Goal: Task Accomplishment & Management: Manage account settings

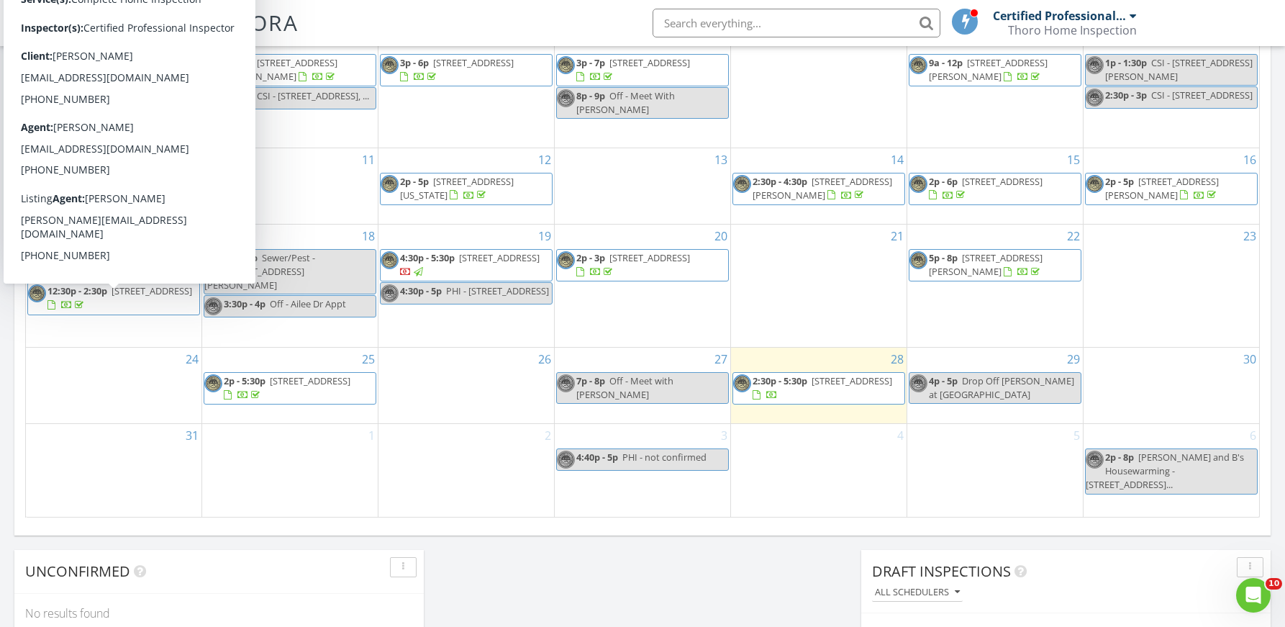
scroll to position [843, 0]
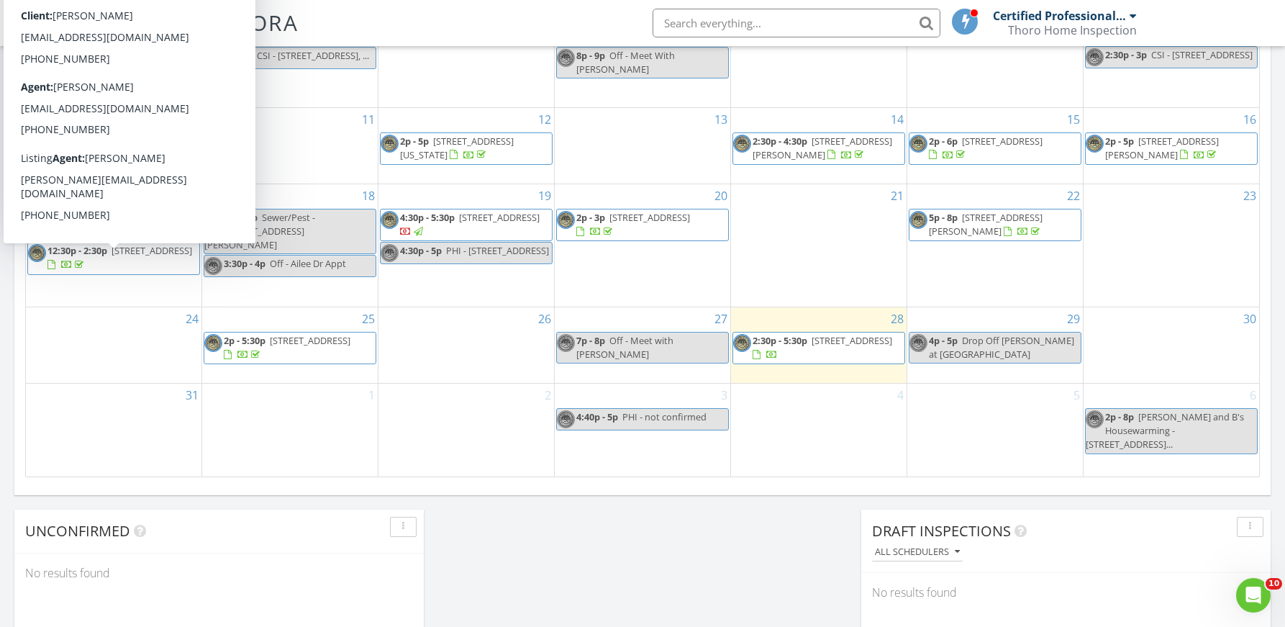
click at [135, 424] on div "31" at bounding box center [114, 430] width 176 height 93
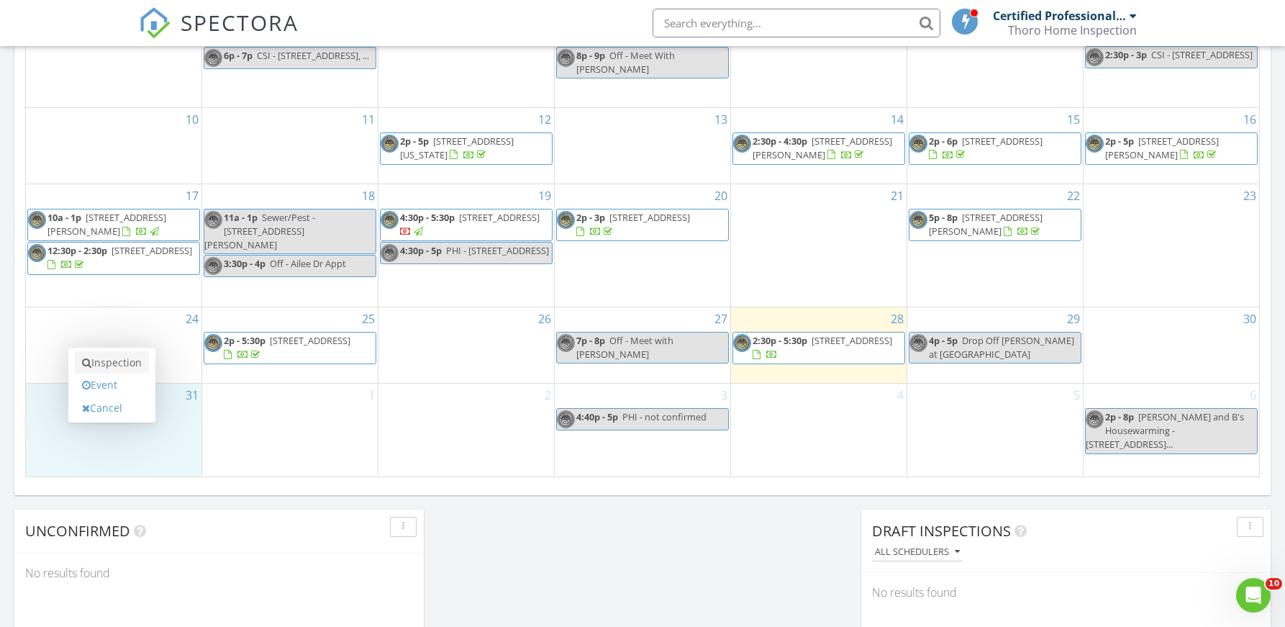
click at [119, 360] on link "Inspection" at bounding box center [112, 362] width 74 height 23
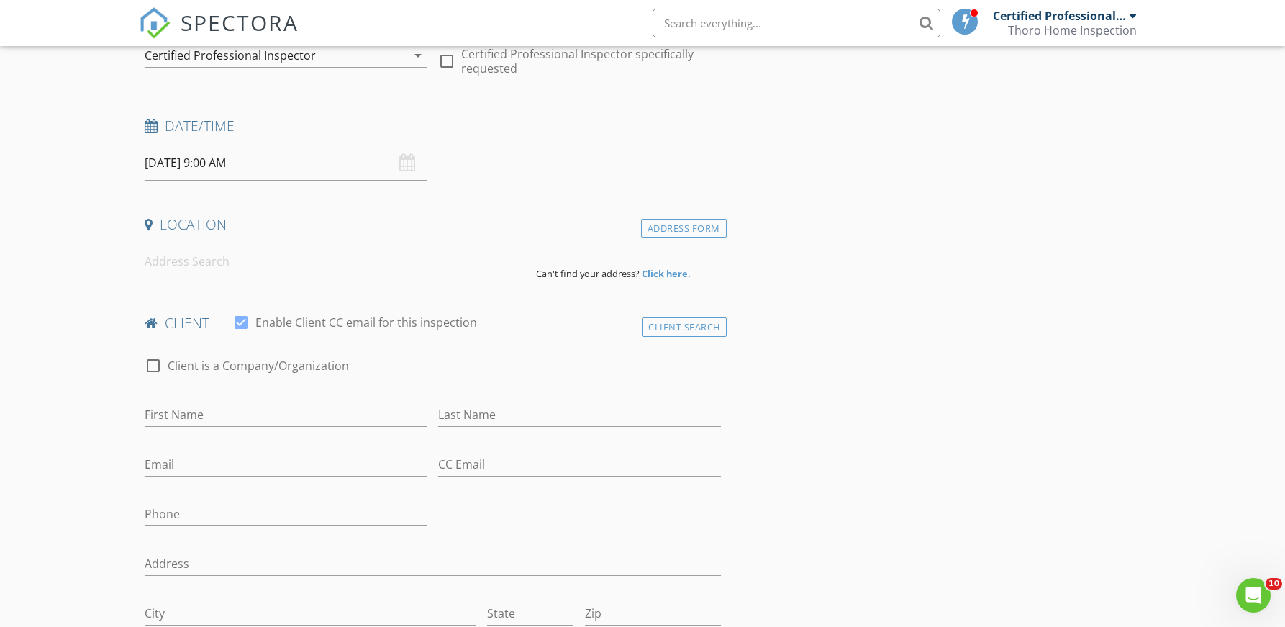
scroll to position [178, 0]
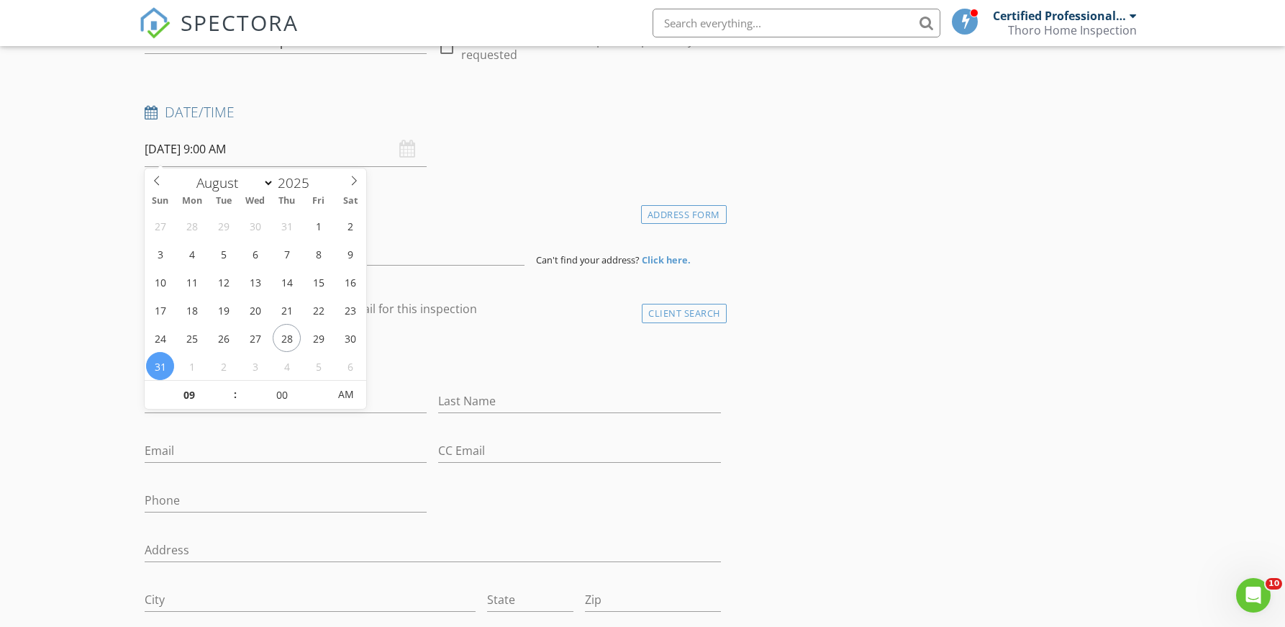
click at [278, 153] on input "08/31/2025 9:00 AM" at bounding box center [286, 149] width 282 height 35
click at [199, 400] on input "09" at bounding box center [189, 395] width 89 height 29
type input "11"
type input "[DATE] 11:00 AM"
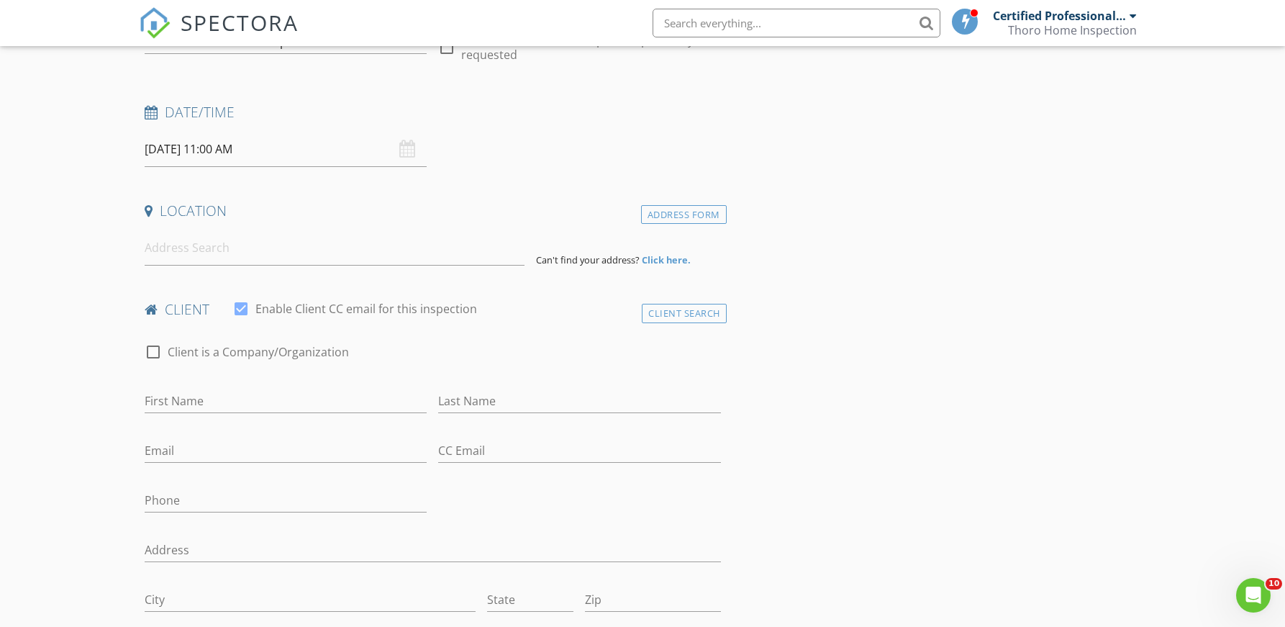
click at [258, 250] on input at bounding box center [335, 247] width 380 height 35
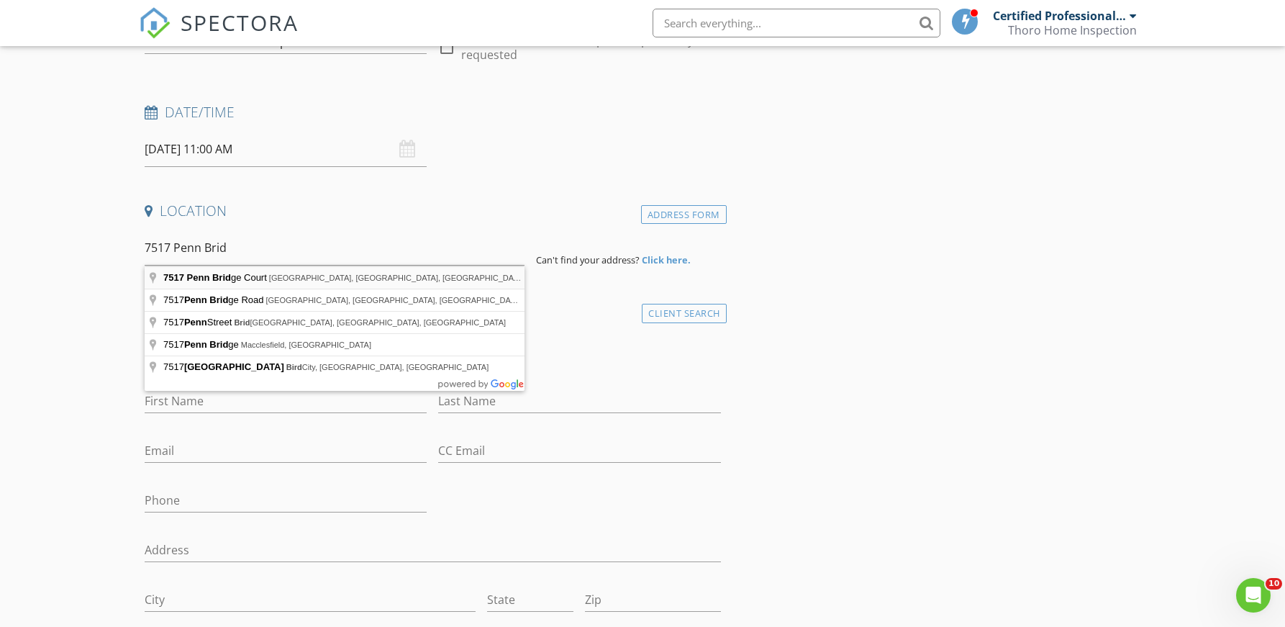
type input "7517 Penn Bridge Court, Pittsburgh, PA, USA"
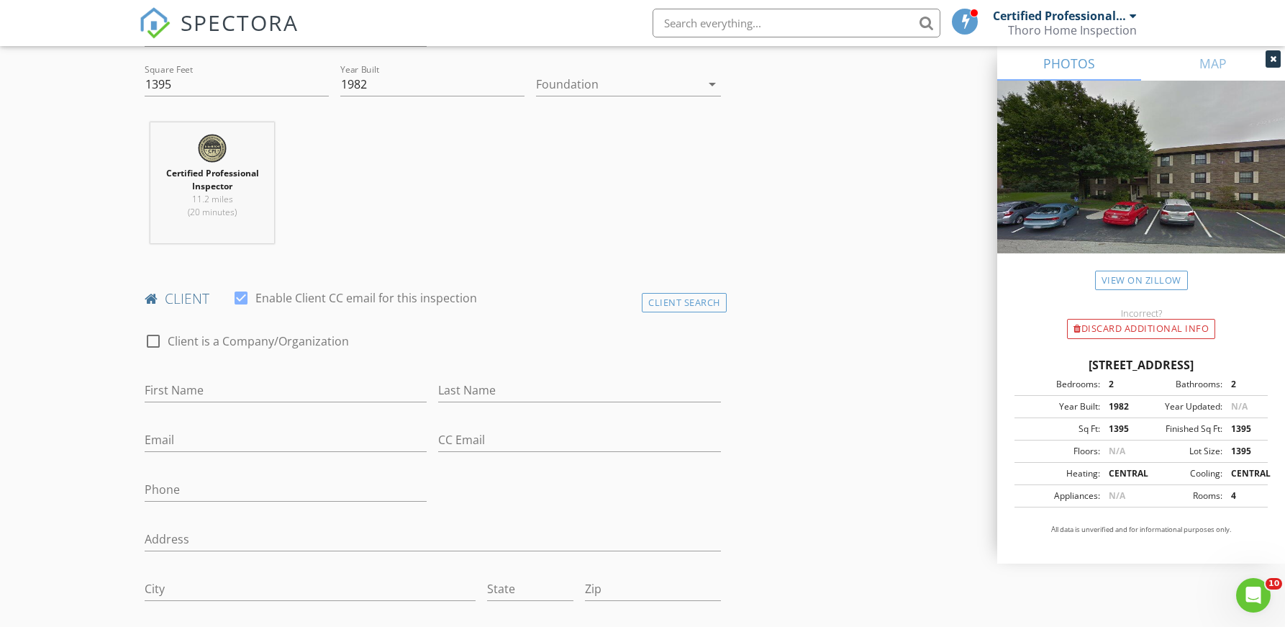
scroll to position [497, 0]
click at [266, 386] on input "First Name" at bounding box center [286, 390] width 282 height 24
type input "[PERSON_NAME]"
type input "White"
click at [142, 431] on div "Email" at bounding box center [286, 441] width 294 height 50
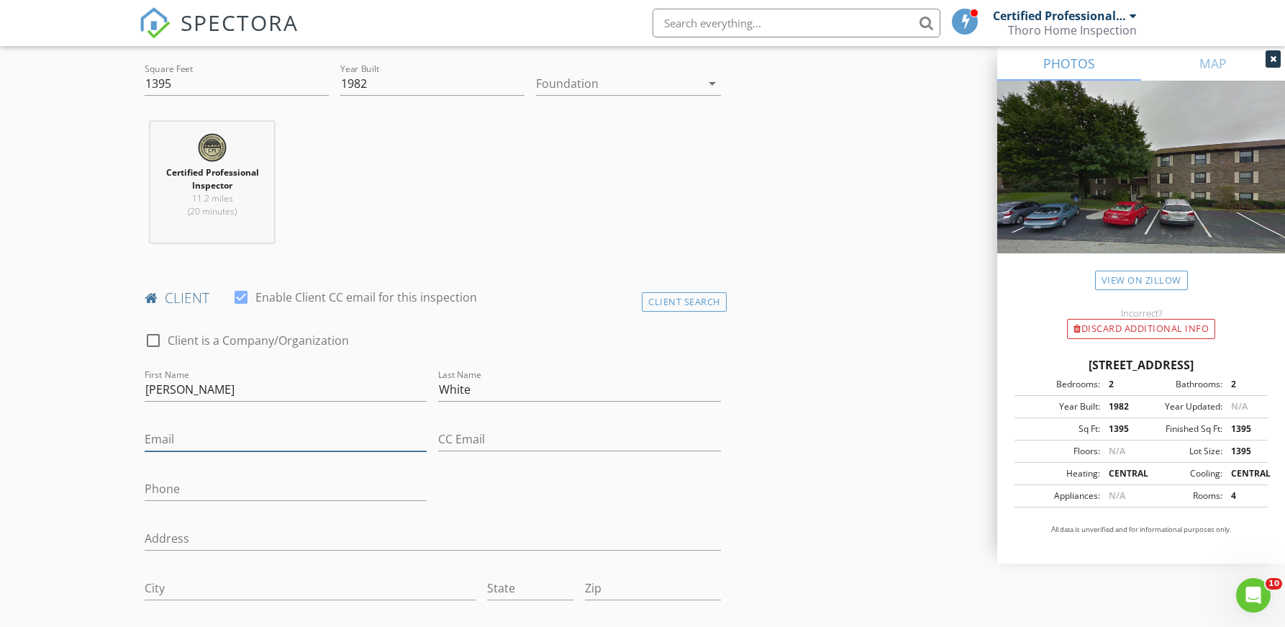
click at [160, 441] on input "Email" at bounding box center [286, 439] width 282 height 24
type input "[EMAIL_ADDRESS][DOMAIN_NAME]"
click at [183, 497] on input "Phone" at bounding box center [286, 489] width 282 height 24
type input "412-439-0434"
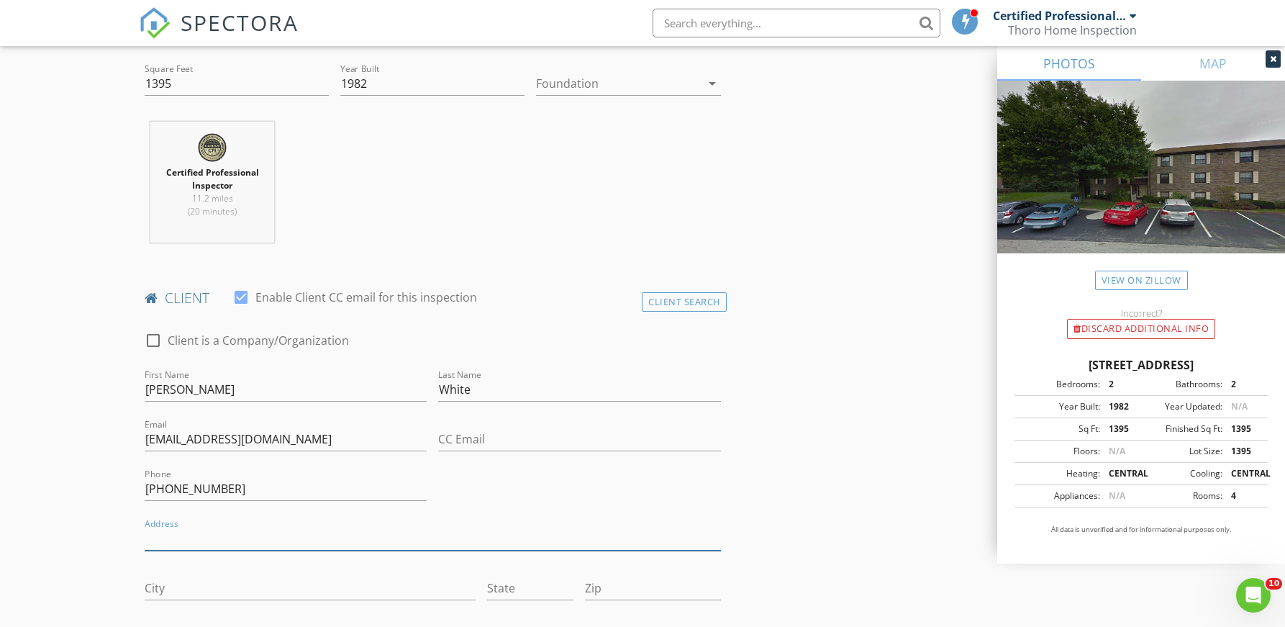
click at [210, 538] on input "Address" at bounding box center [433, 539] width 576 height 24
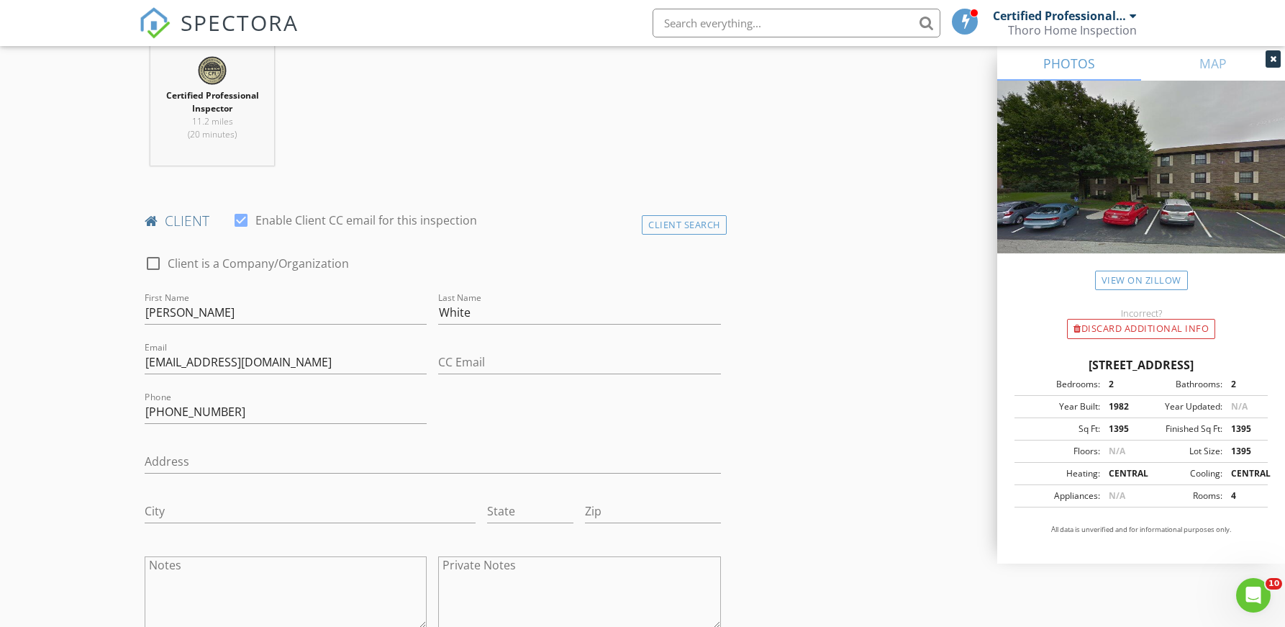
scroll to position [574, 0]
click at [368, 361] on input "garywhitesignatureevents@gmail.com" at bounding box center [286, 362] width 282 height 24
drag, startPoint x: 368, startPoint y: 363, endPoint x: 111, endPoint y: 355, distance: 257.0
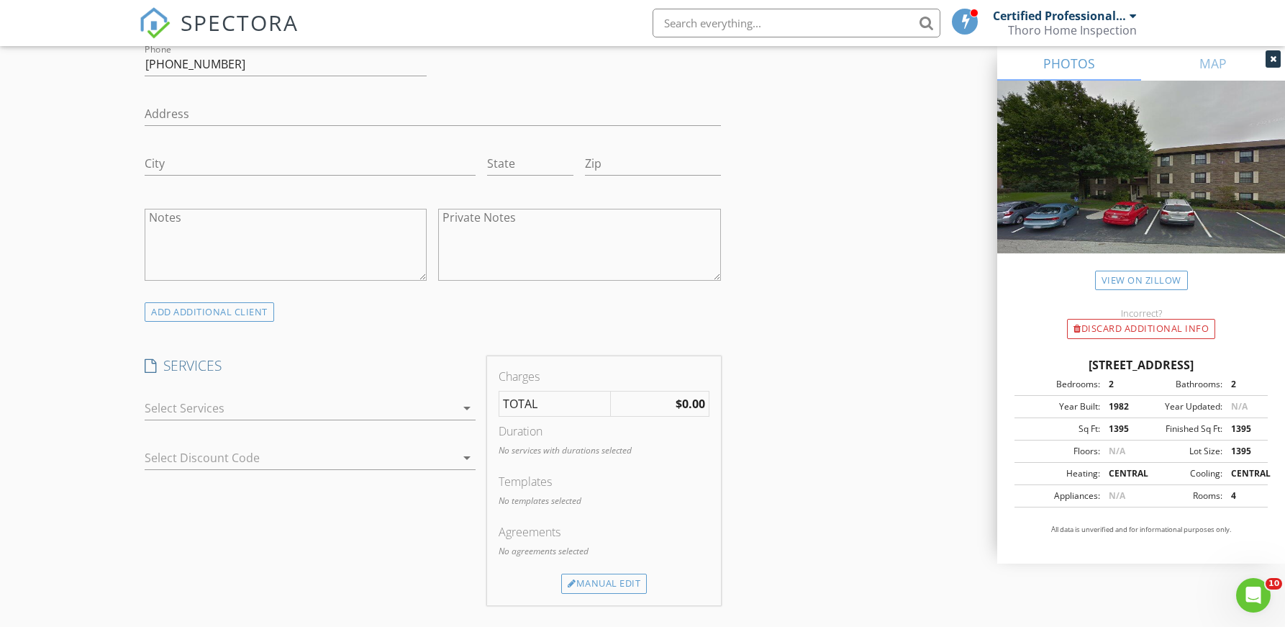
scroll to position [928, 0]
click at [189, 402] on div at bounding box center [300, 400] width 311 height 23
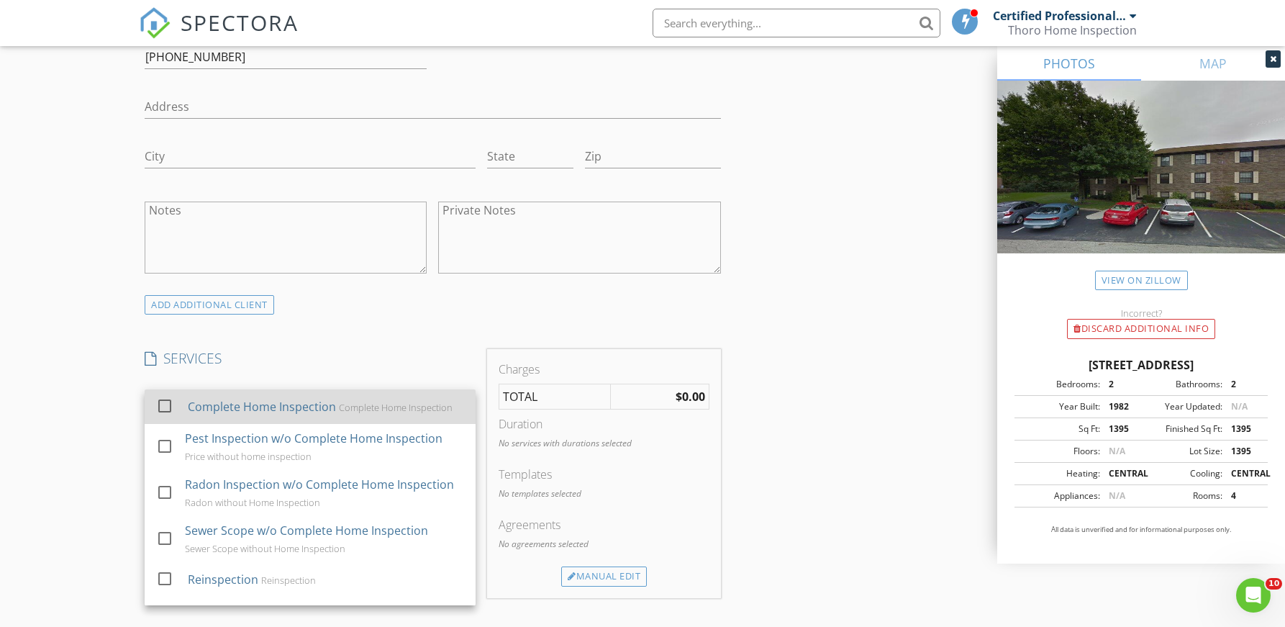
click at [163, 407] on div at bounding box center [165, 406] width 24 height 24
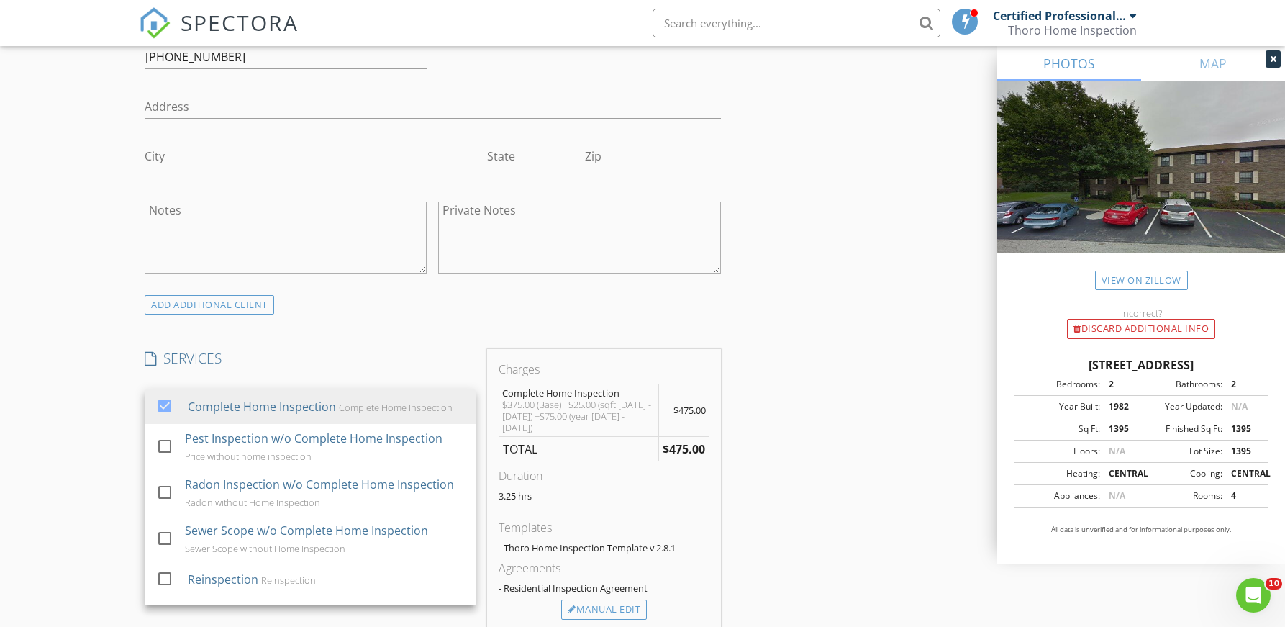
click at [42, 475] on div "New Inspection Click here to use the New Order Form INSPECTOR(S) check_box Cert…" at bounding box center [642, 436] width 1285 height 2560
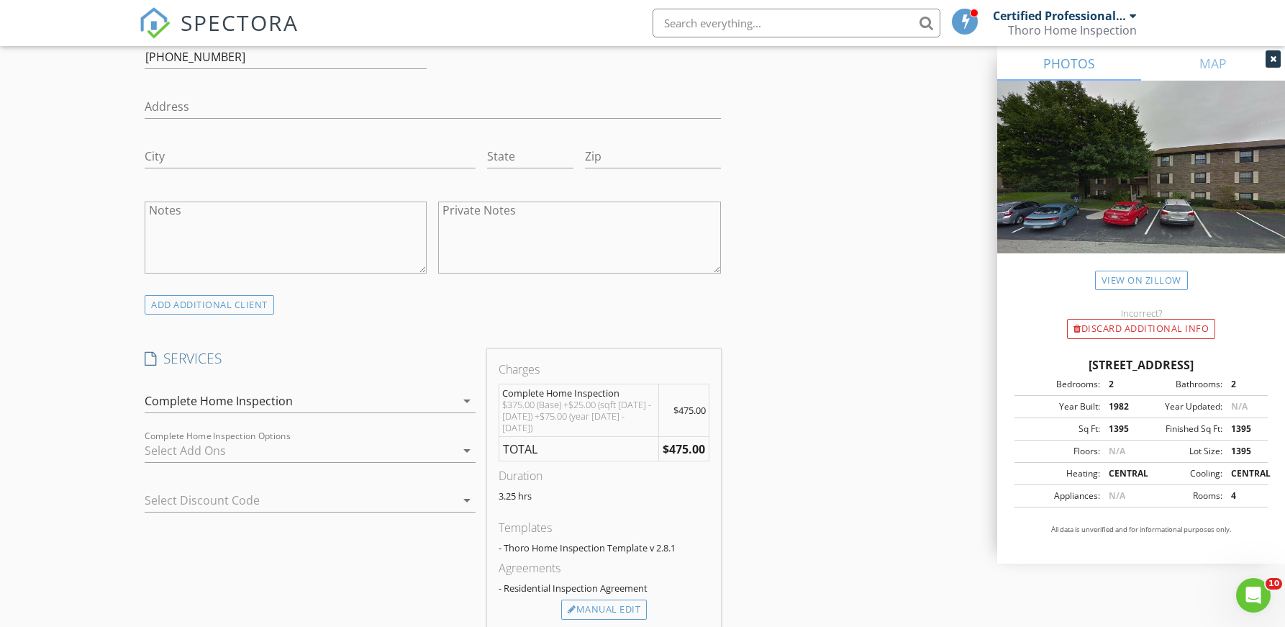
click at [254, 504] on div at bounding box center [290, 500] width 291 height 23
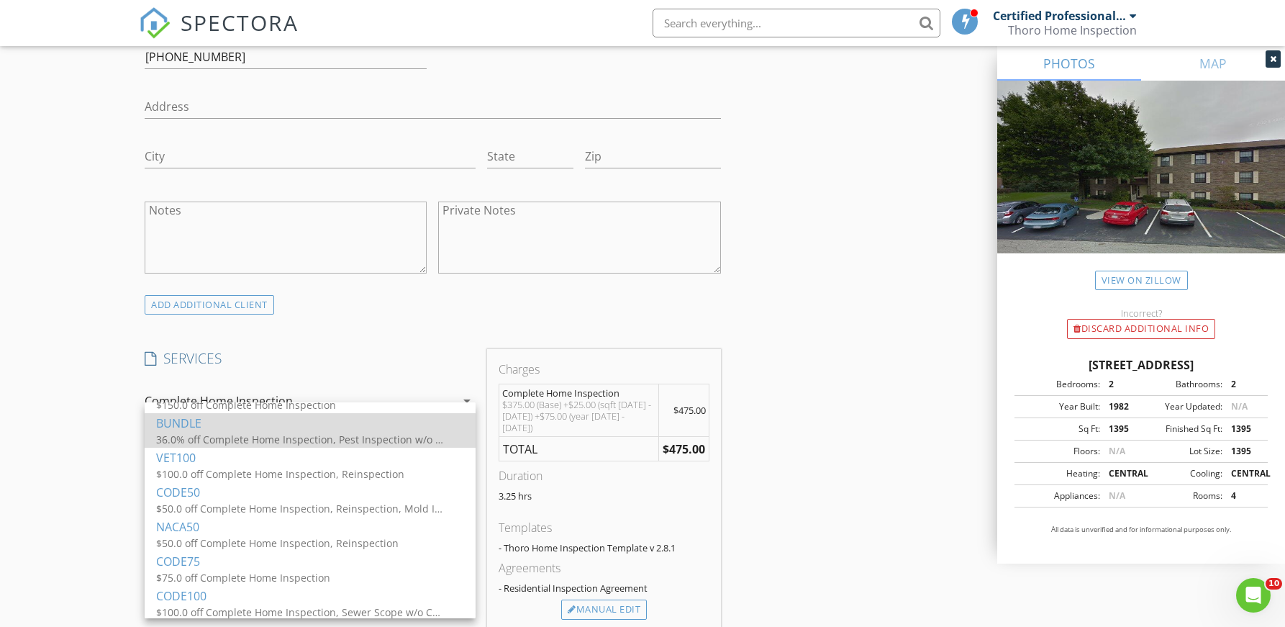
scroll to position [95, 0]
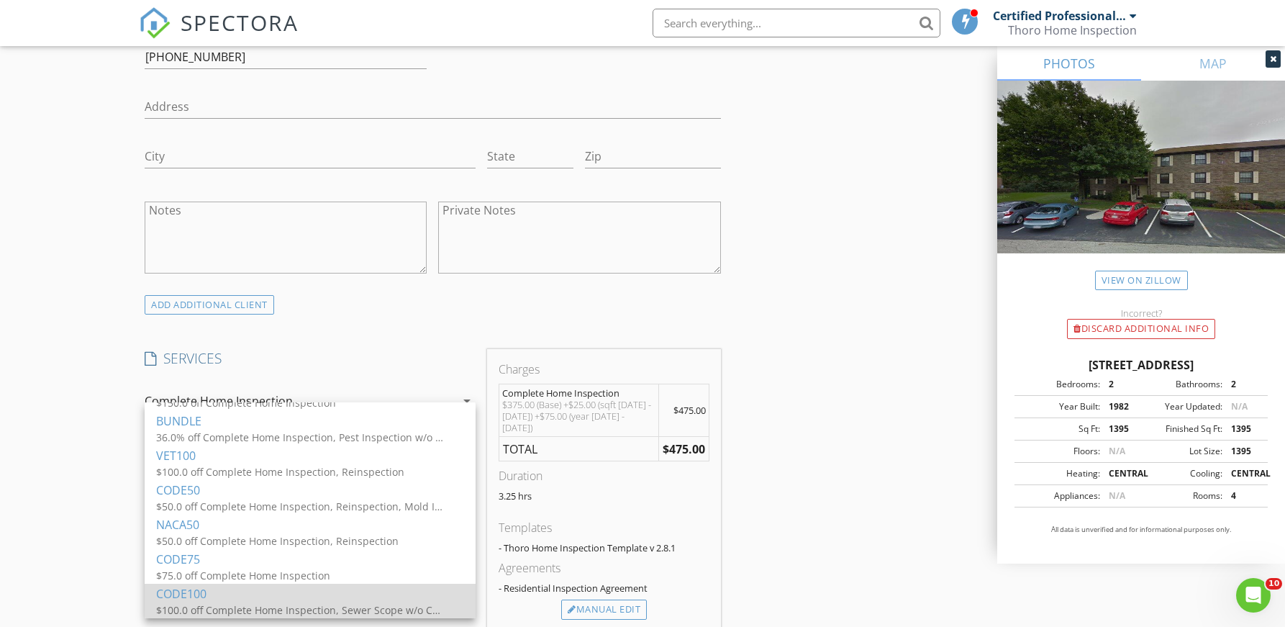
click at [221, 602] on div "$100.0 off Complete Home Inspection, Sewer Scope w/o Complete Home Inspection, …" at bounding box center [300, 609] width 288 height 15
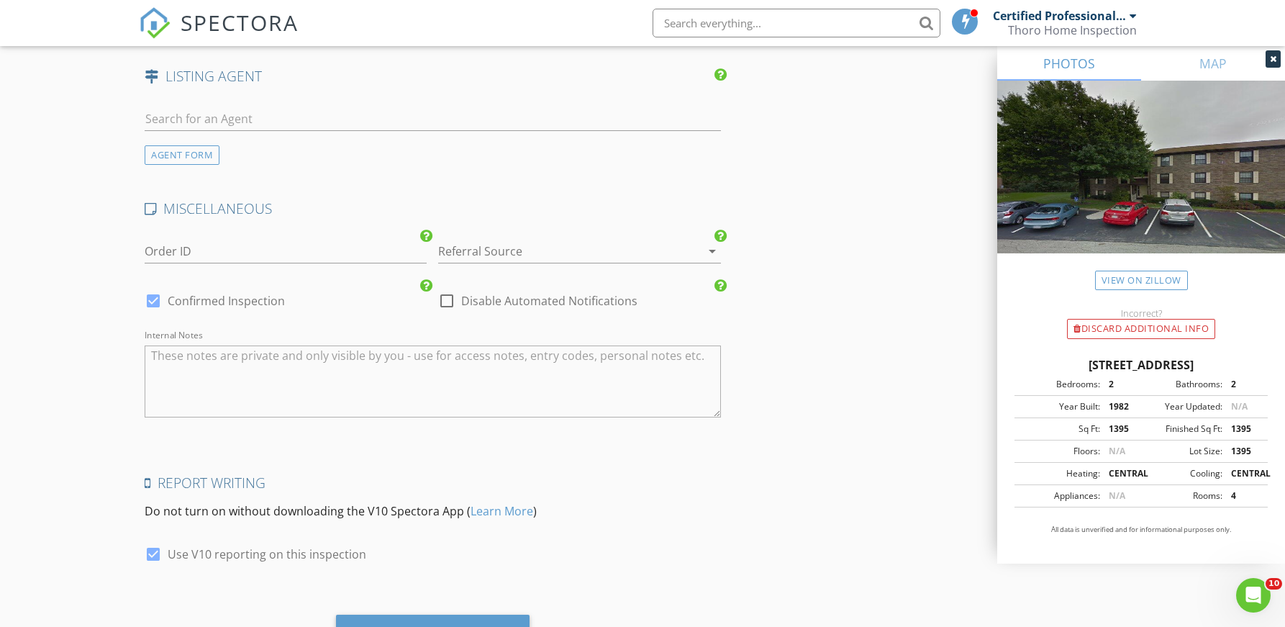
scroll to position [2017, 0]
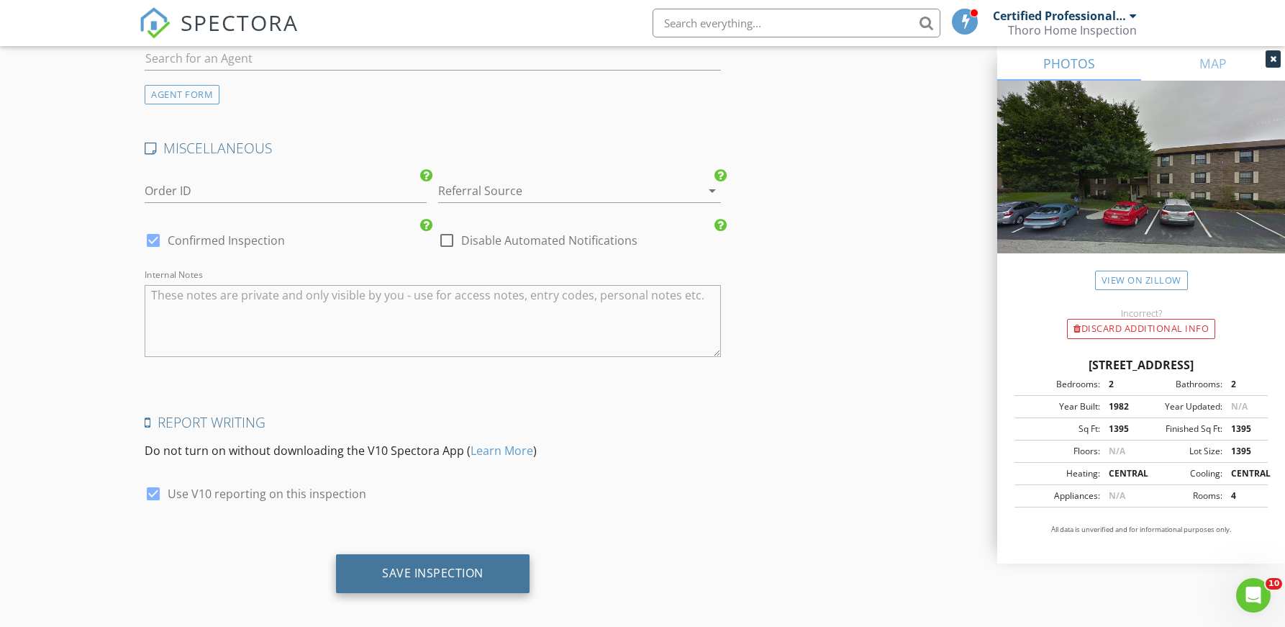
click at [470, 566] on div "Save Inspection" at bounding box center [432, 573] width 101 height 14
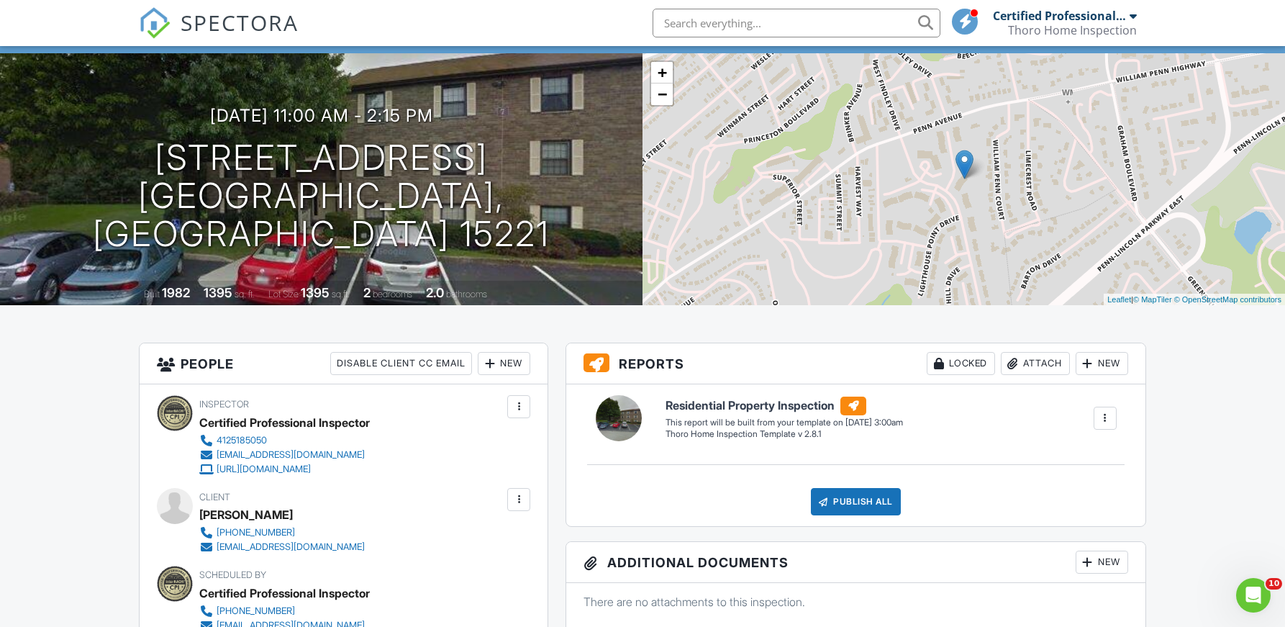
scroll to position [78, 0]
click at [509, 365] on div "New" at bounding box center [504, 364] width 53 height 23
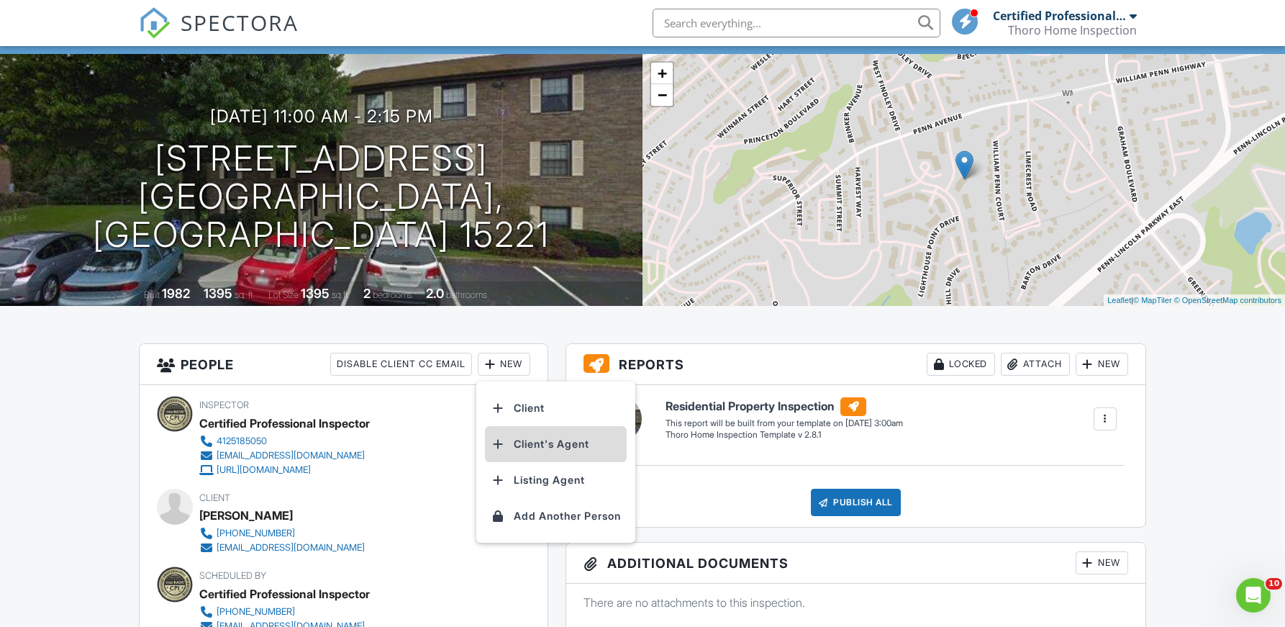
click at [543, 447] on li "Client's Agent" at bounding box center [556, 444] width 142 height 36
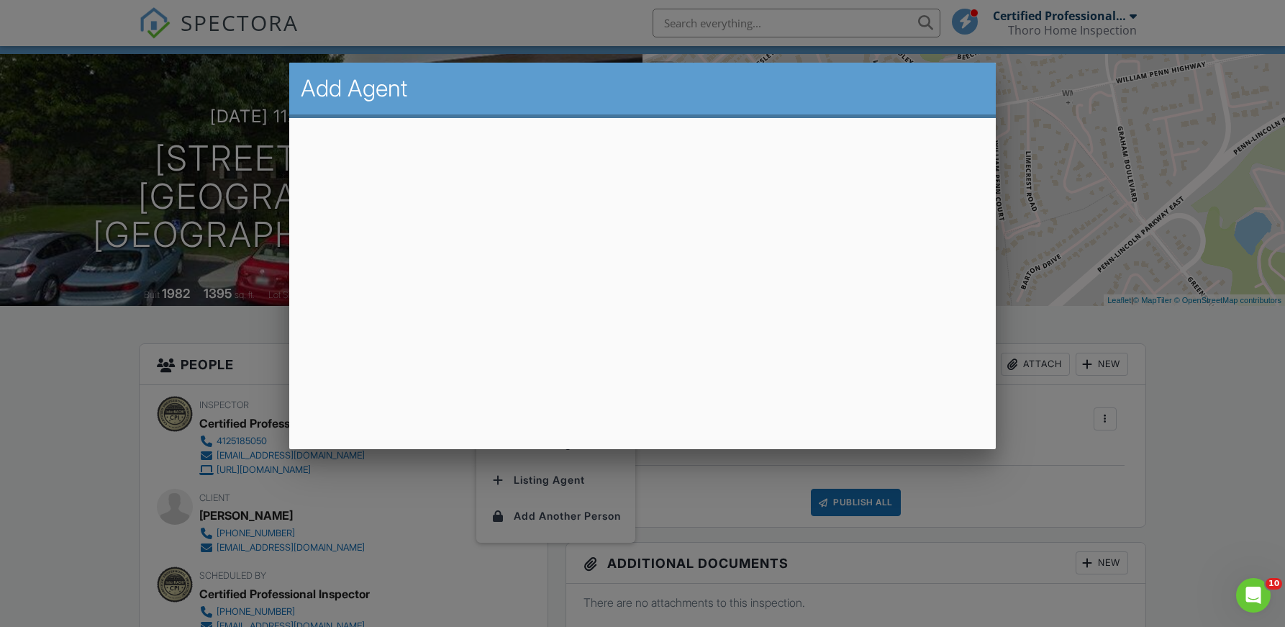
click at [72, 432] on div at bounding box center [642, 320] width 1285 height 784
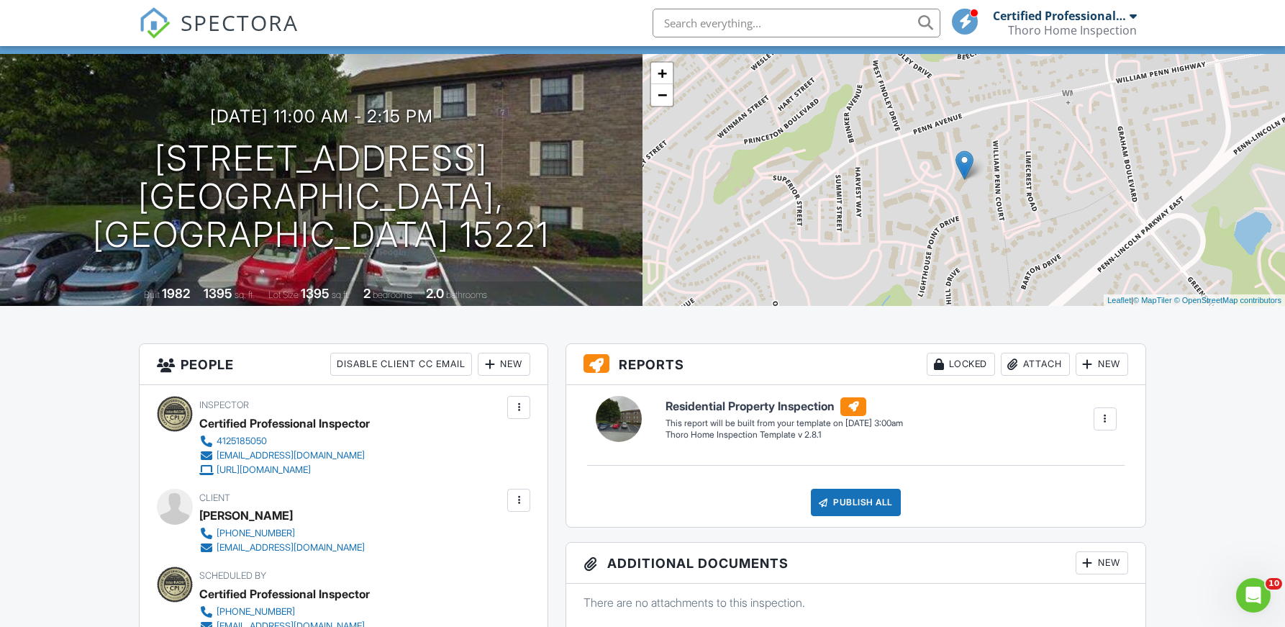
click at [519, 367] on div "New" at bounding box center [504, 364] width 53 height 23
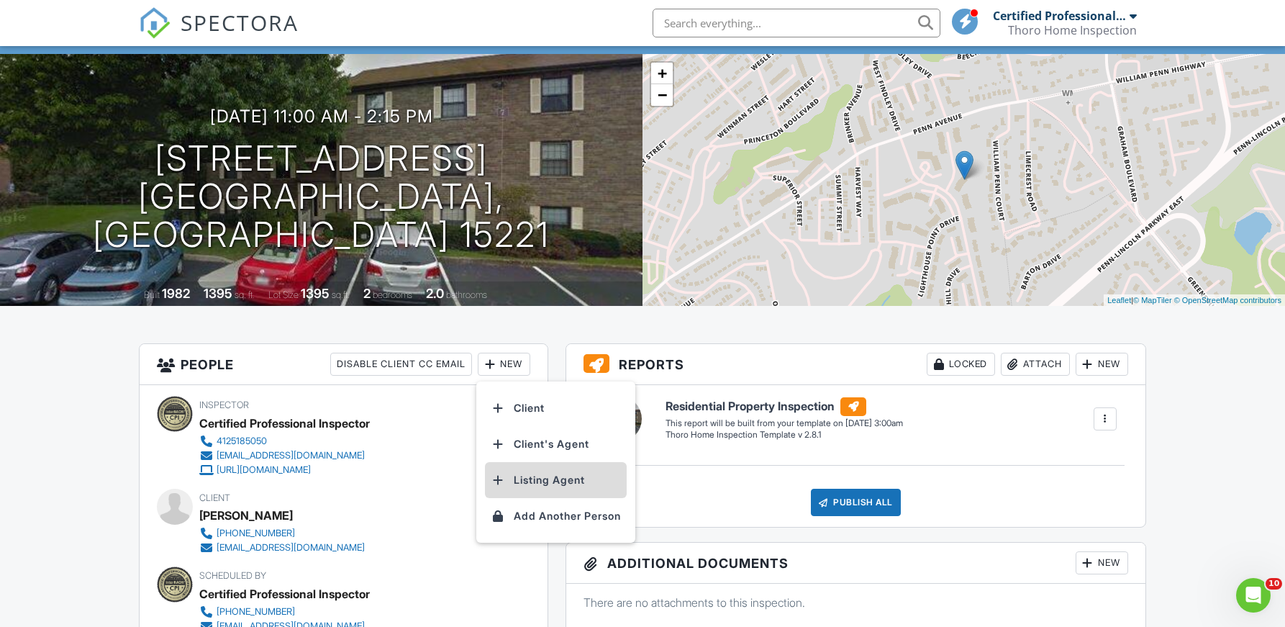
click at [573, 486] on li "Listing Agent" at bounding box center [556, 480] width 142 height 36
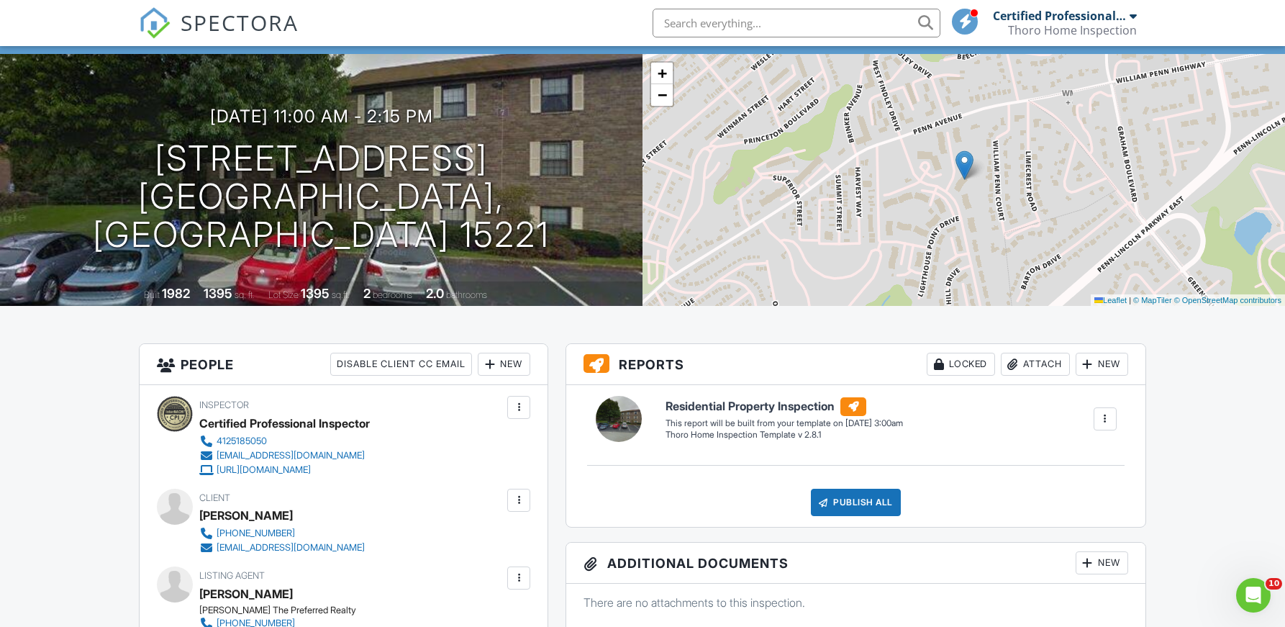
click at [522, 365] on div "New" at bounding box center [504, 364] width 53 height 23
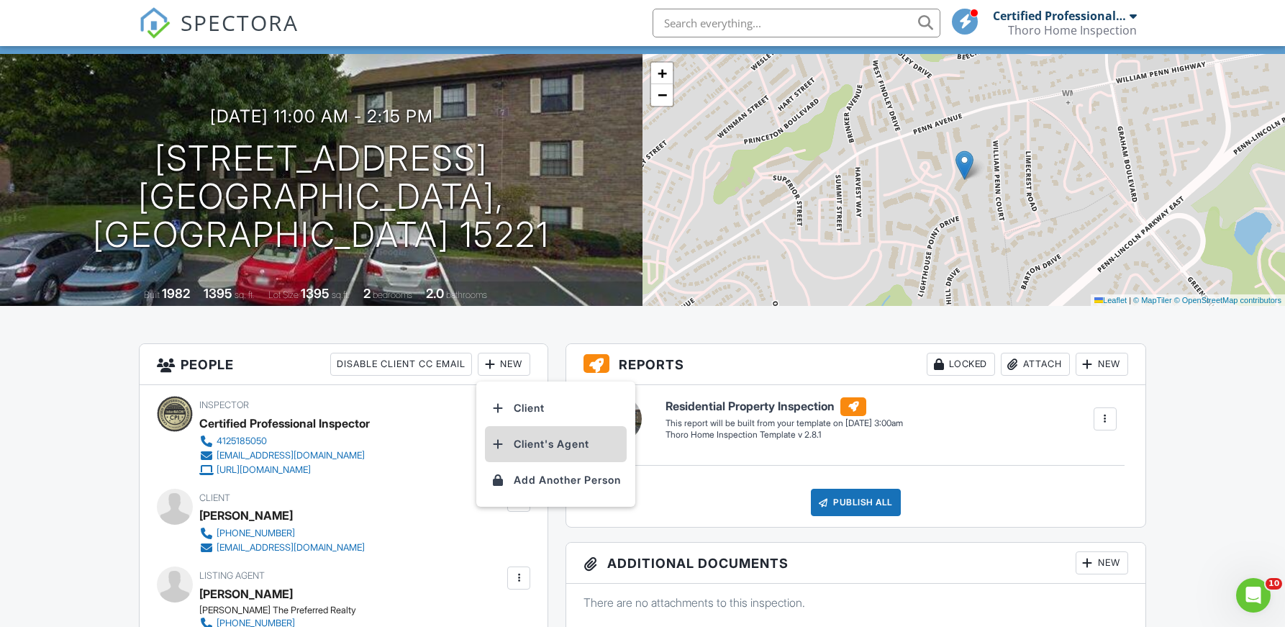
click at [577, 446] on li "Client's Agent" at bounding box center [556, 444] width 142 height 36
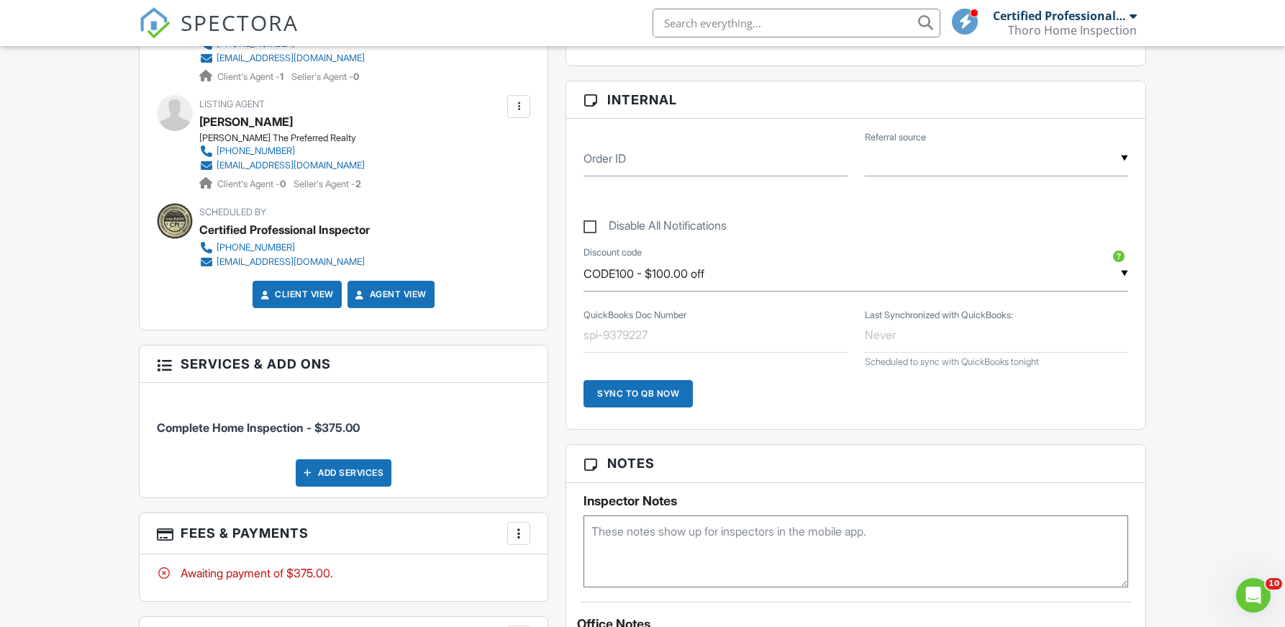
scroll to position [577, 0]
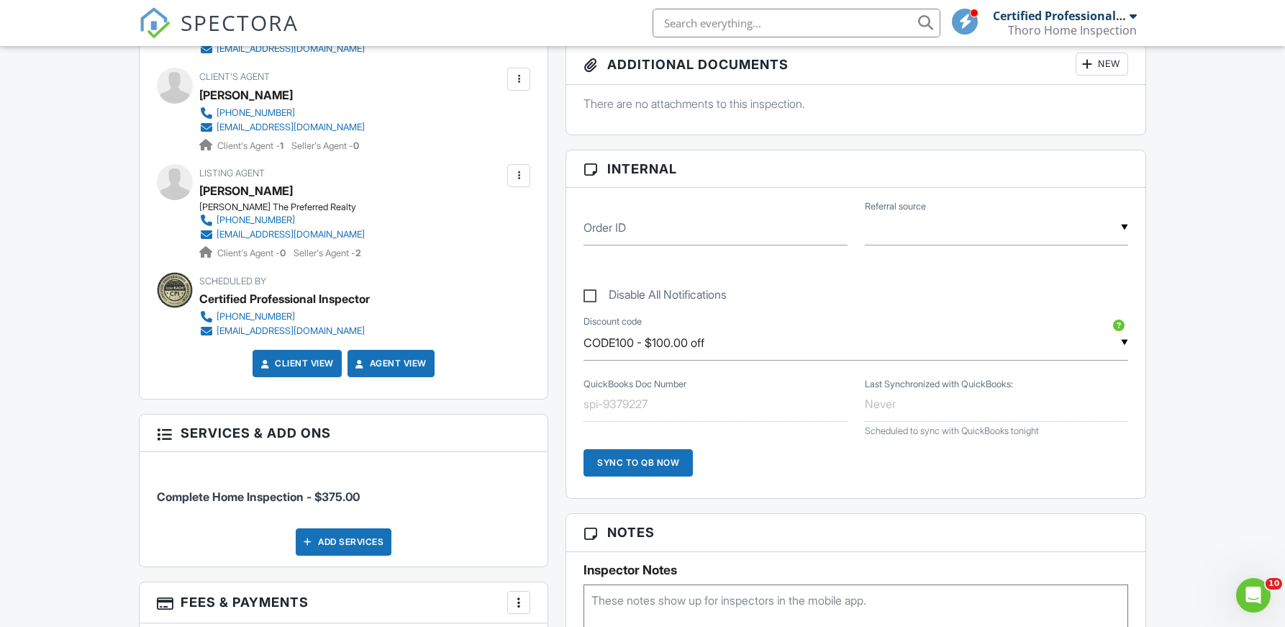
click at [148, 23] on img at bounding box center [155, 23] width 32 height 32
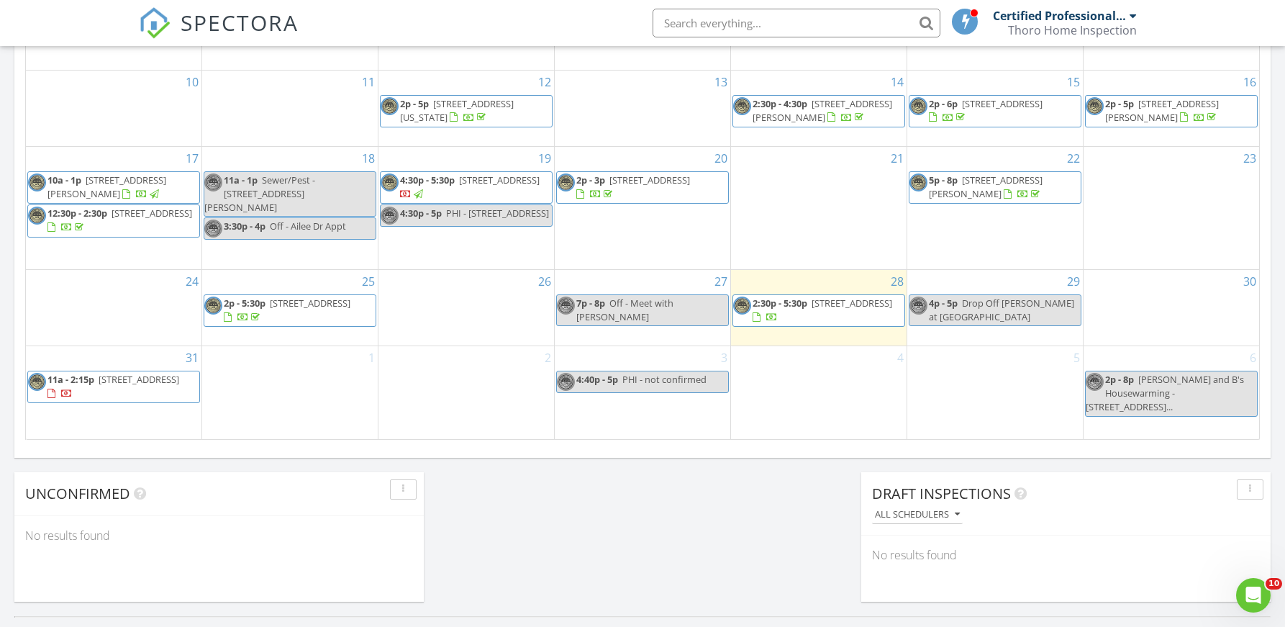
scroll to position [882, 0]
click at [1023, 335] on div "29 4p - 5p Drop Off Ailee at Friends house" at bounding box center [995, 306] width 176 height 76
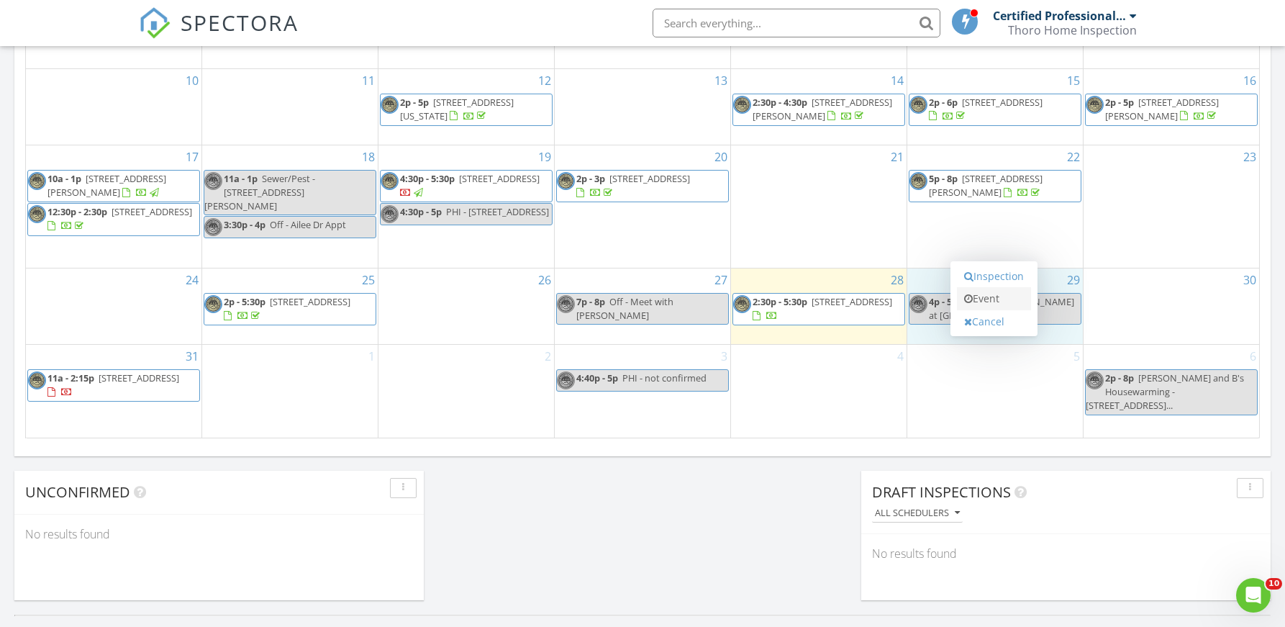
click at [999, 298] on link "Event" at bounding box center [994, 298] width 74 height 23
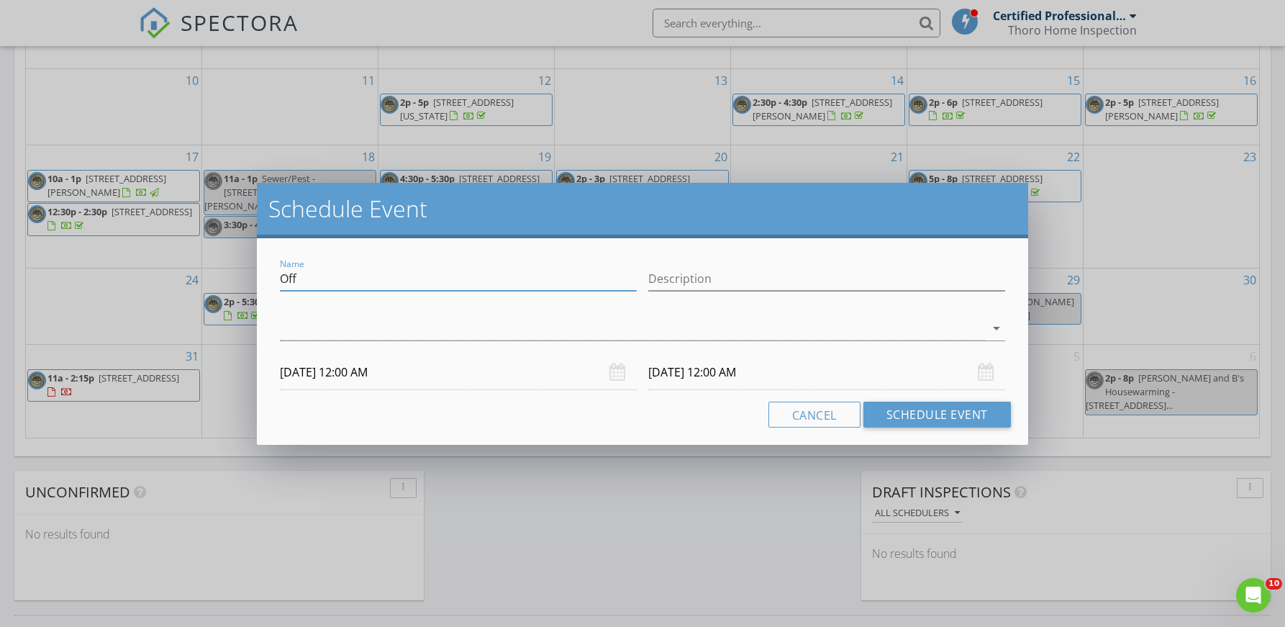
drag, startPoint x: 315, startPoint y: 274, endPoint x: 163, endPoint y: 271, distance: 151.9
click at [163, 271] on div "Schedule Event Name Off Description arrow_drop_down 08/29/2025 12:00 AM 08/30/2…" at bounding box center [642, 313] width 1285 height 627
type input "PHI - [STREET_ADDRESS]"
click at [312, 321] on div at bounding box center [632, 329] width 705 height 24
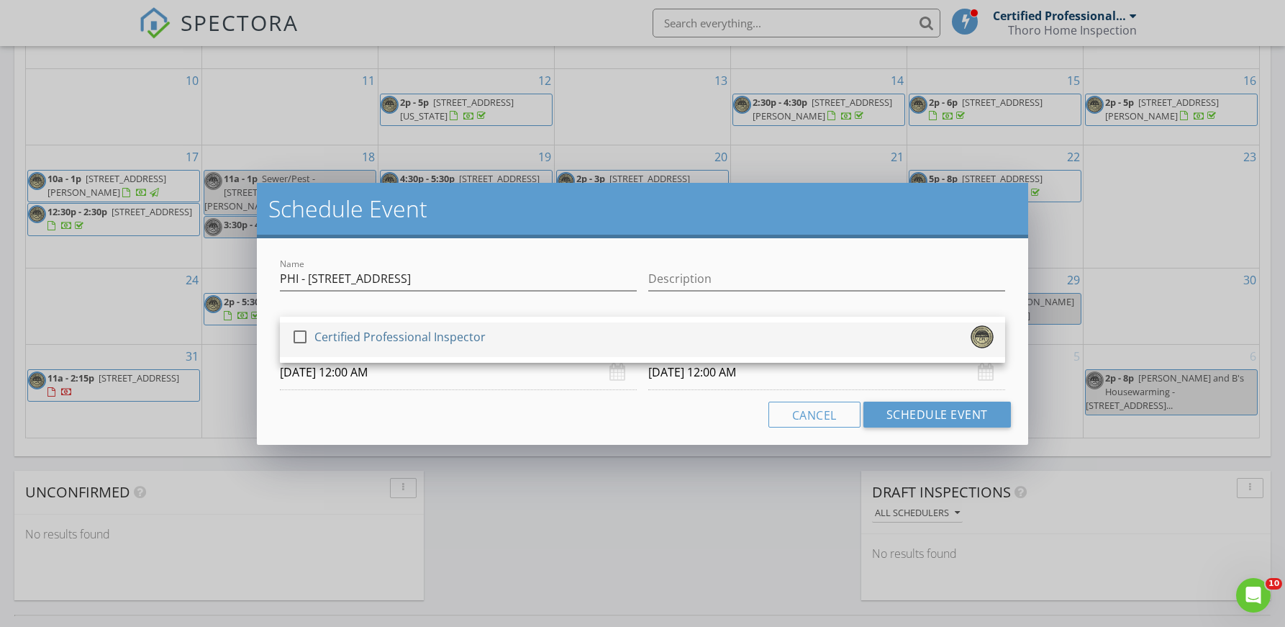
click at [296, 337] on div at bounding box center [300, 337] width 24 height 24
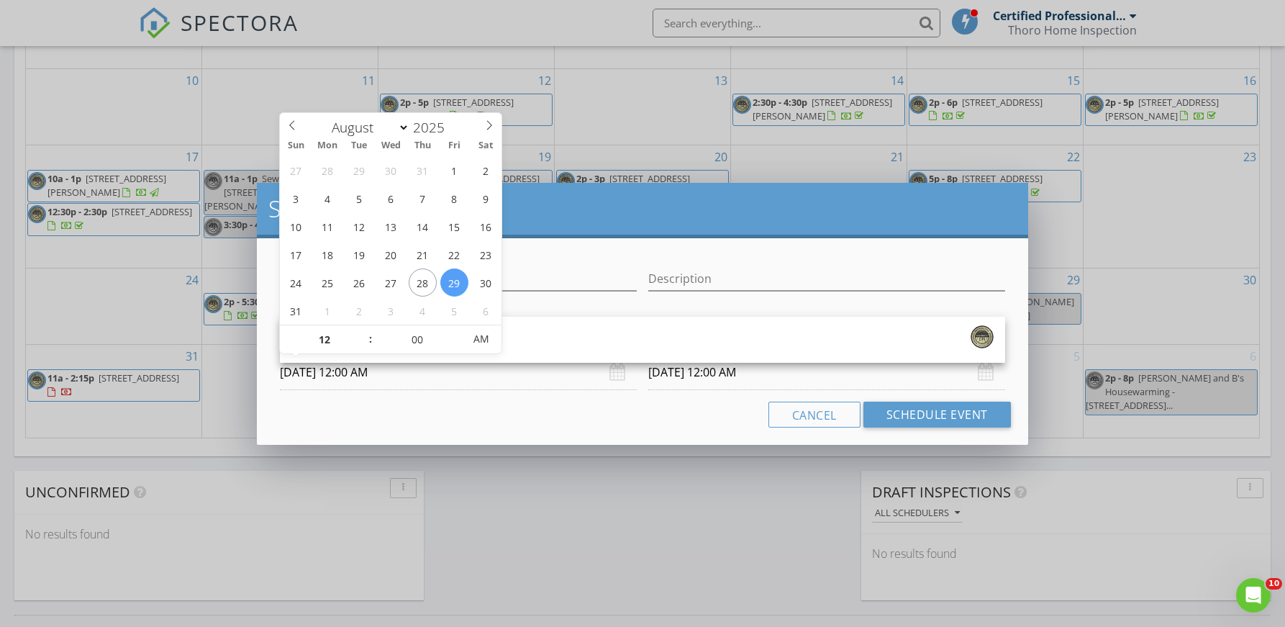
click at [311, 376] on input "08/29/2025 12:00 AM" at bounding box center [458, 372] width 357 height 35
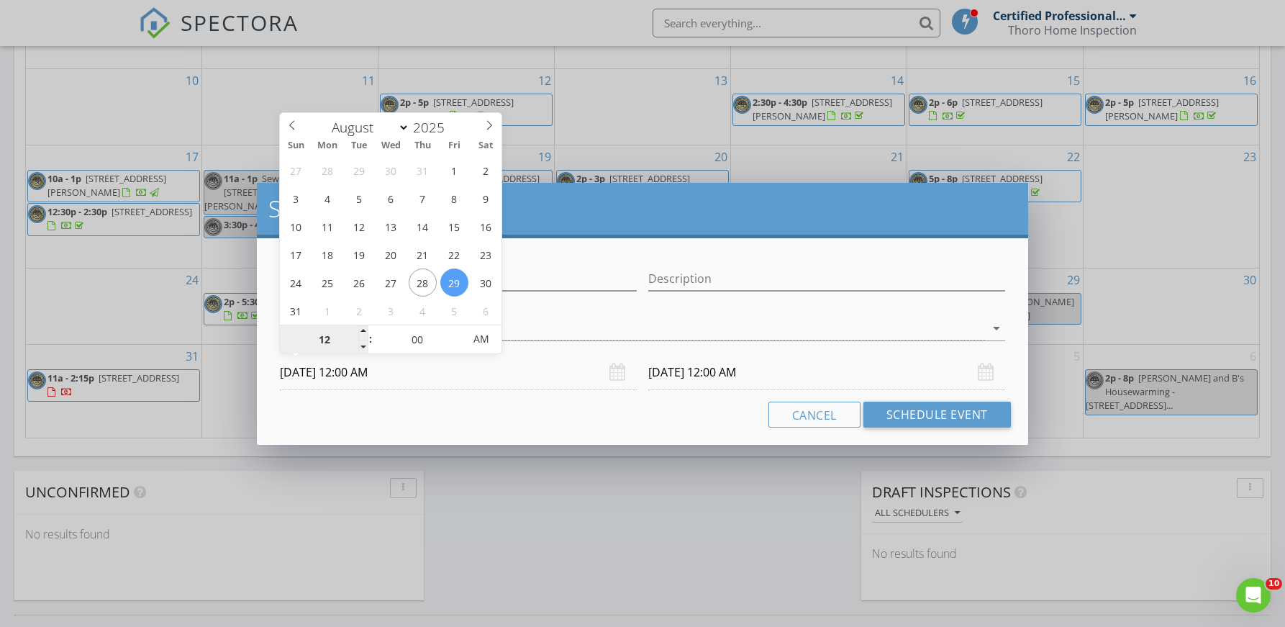
click at [325, 344] on input "12" at bounding box center [324, 339] width 89 height 29
type input "04"
type input "08/29/2025 4:00 PM"
type input "08/30/2025 4:00 PM"
click at [481, 344] on span "AM" at bounding box center [482, 339] width 40 height 29
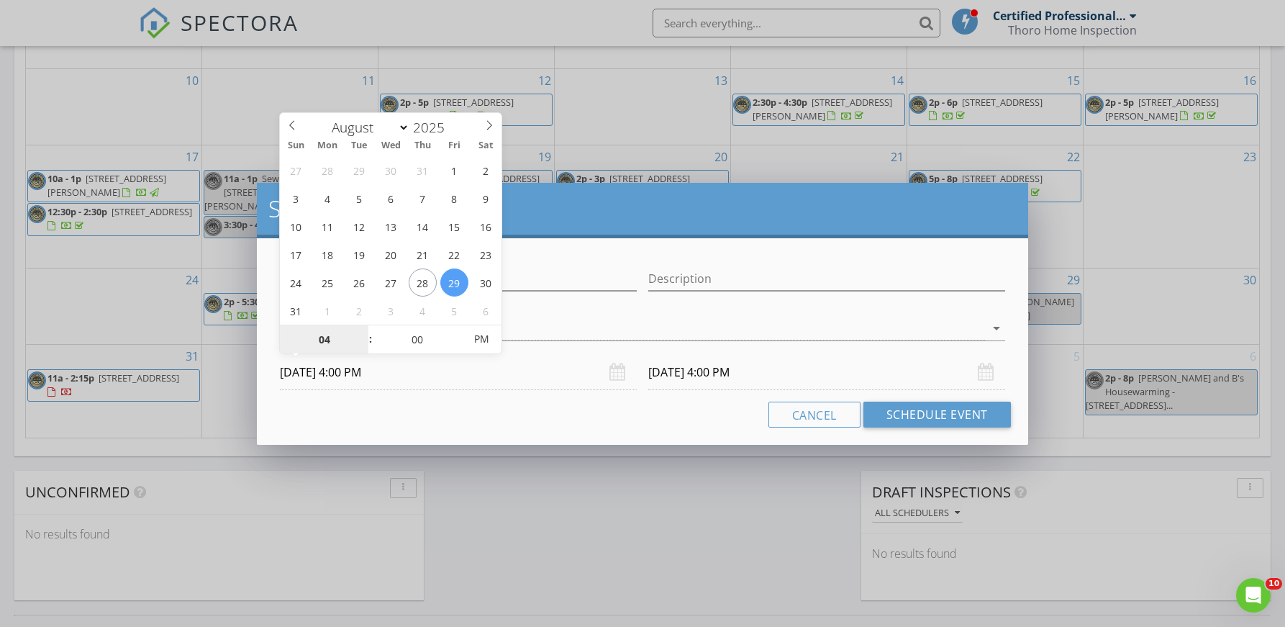
type input "04"
click at [554, 412] on div "Cancel Schedule Event" at bounding box center [642, 415] width 737 height 26
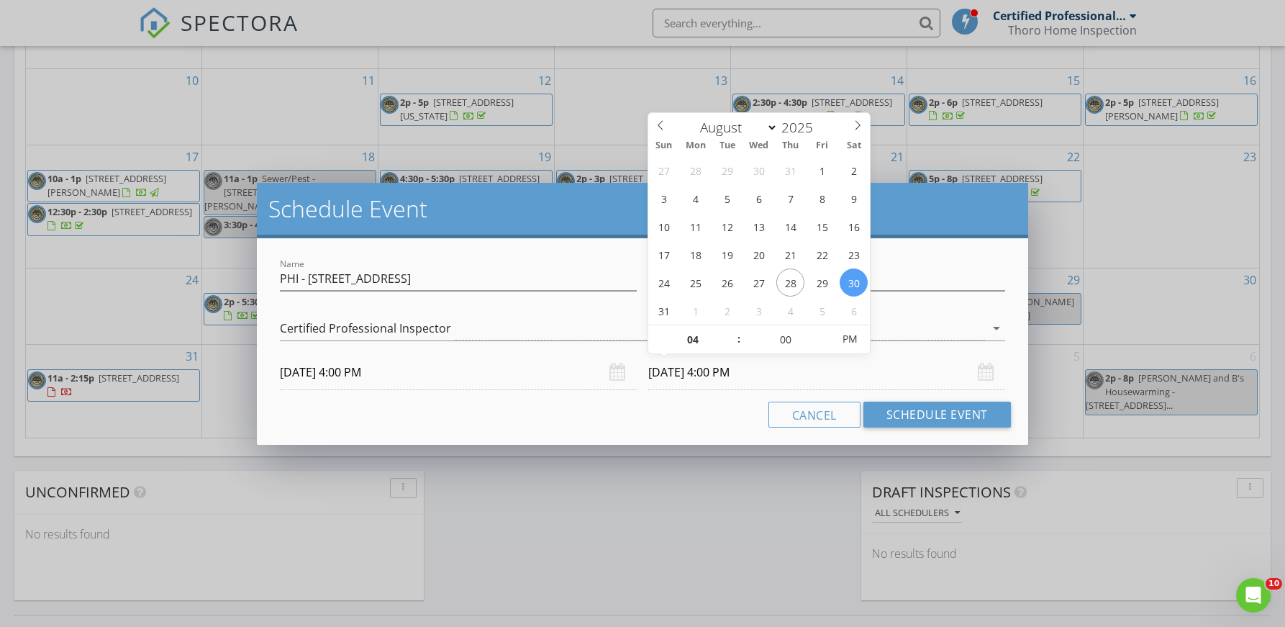
click at [683, 368] on input "08/30/2025 4:00 PM" at bounding box center [826, 372] width 357 height 35
type input "08/29/2025 4:00 PM"
click at [720, 376] on input "08/29/2025 4:00 PM" at bounding box center [826, 372] width 357 height 35
click at [699, 345] on input "04" at bounding box center [692, 339] width 89 height 29
type input "05"
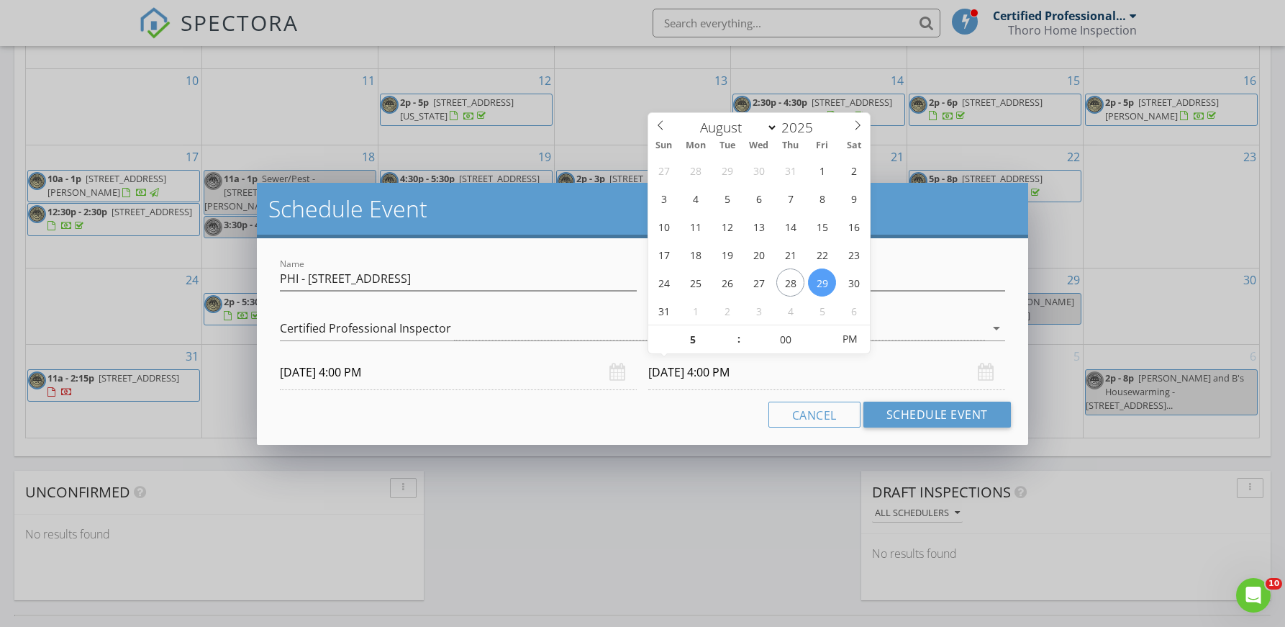
type input "08/29/2025 5:00 PM"
click at [727, 427] on div "Name PHI - 1811 Rialto Street Description check_box Certified Professional Insp…" at bounding box center [642, 341] width 771 height 207
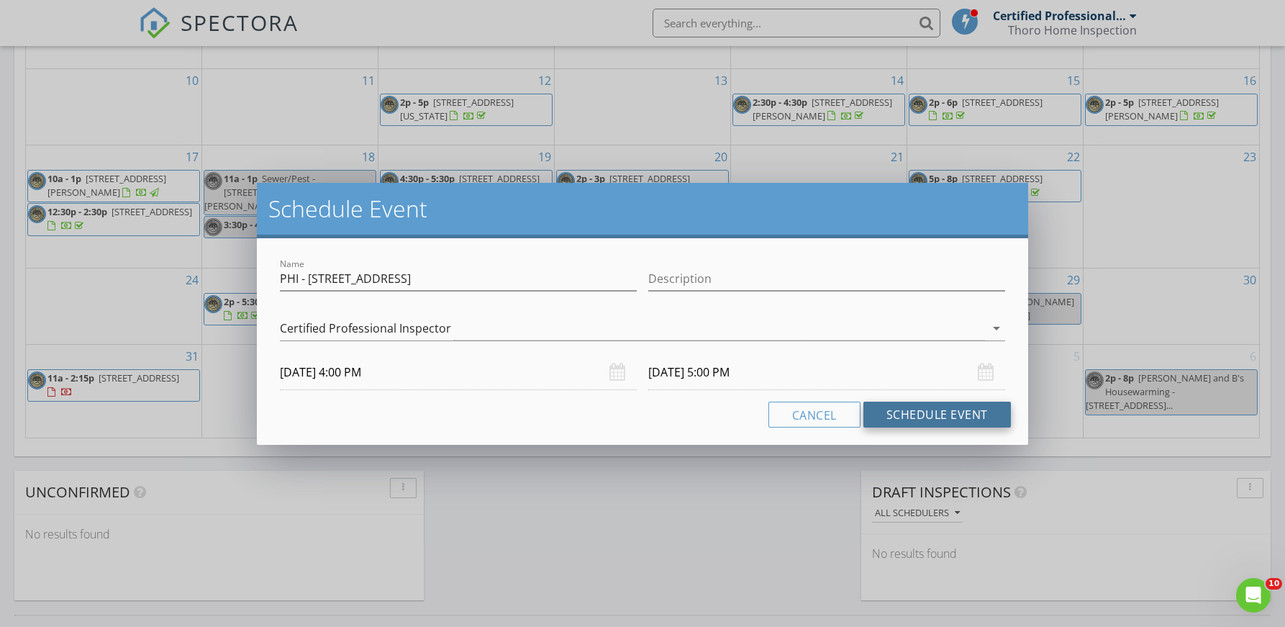
click at [968, 416] on button "Schedule Event" at bounding box center [938, 415] width 148 height 26
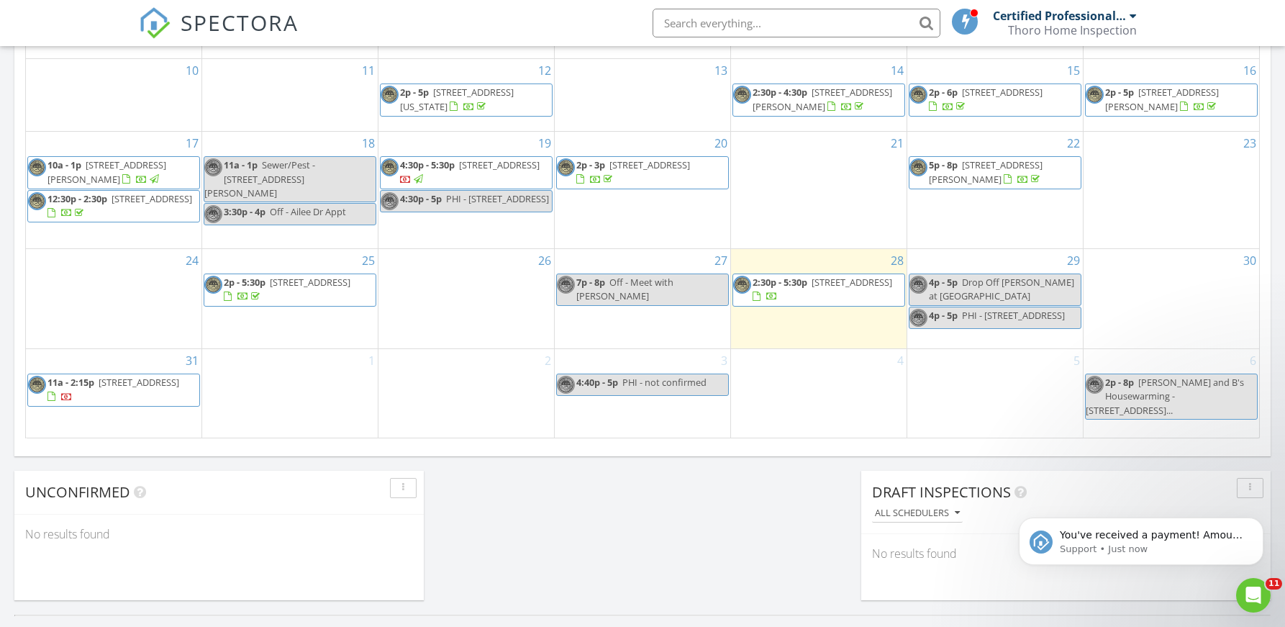
scroll to position [0, 0]
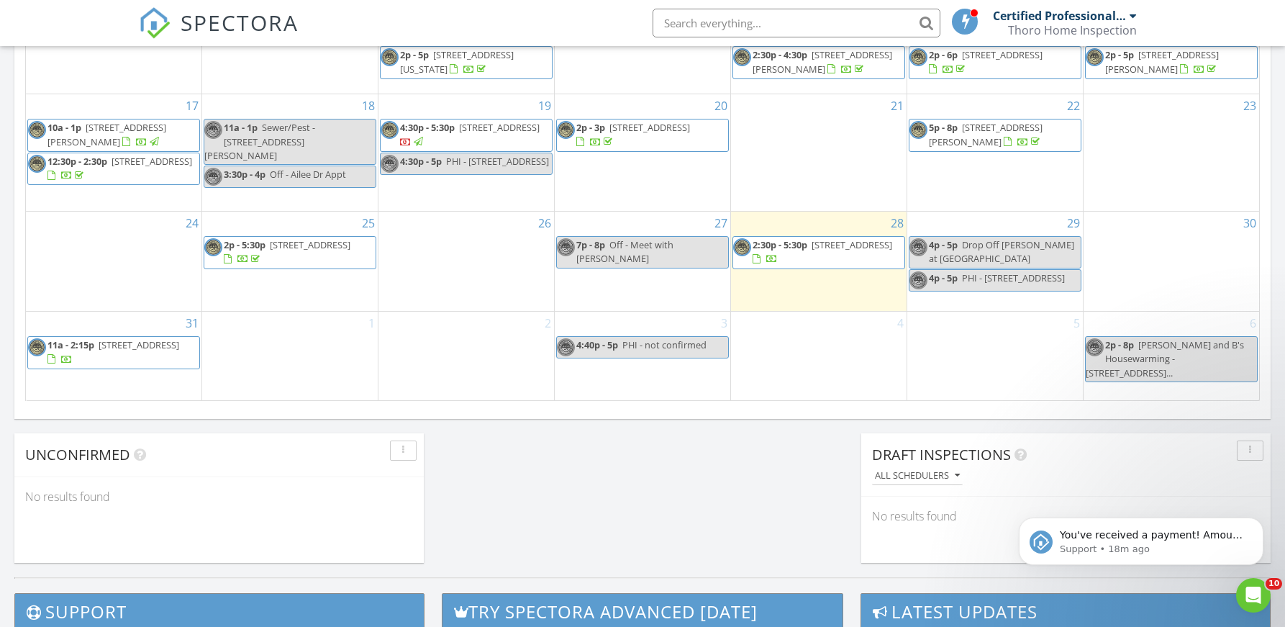
scroll to position [922, 0]
